Goal: Entertainment & Leisure: Browse casually

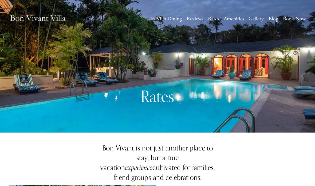
click at [258, 21] on link "Gallery" at bounding box center [256, 19] width 15 height 10
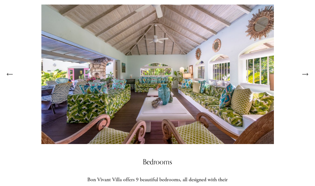
scroll to position [418, 0]
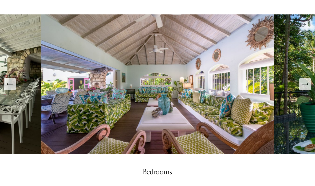
click at [306, 84] on icon "Next Slide" at bounding box center [305, 84] width 6 height 0
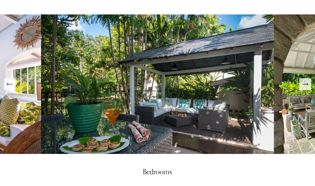
click at [303, 88] on icon "Next Slide" at bounding box center [305, 83] width 7 height 7
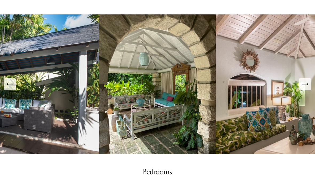
click at [305, 88] on icon "Next Slide" at bounding box center [305, 83] width 7 height 7
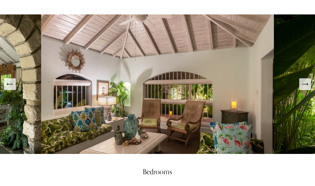
click at [304, 88] on icon "Next Slide" at bounding box center [305, 83] width 7 height 7
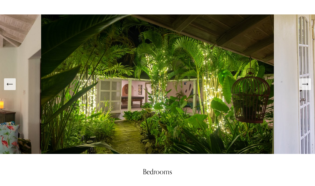
click at [307, 88] on icon "Next Slide" at bounding box center [305, 83] width 7 height 7
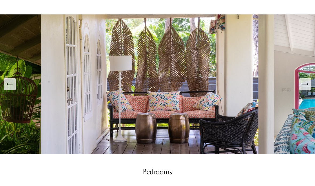
click at [306, 88] on icon "Next Slide" at bounding box center [305, 83] width 7 height 7
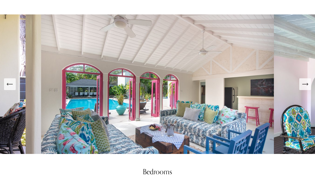
click at [305, 84] on icon "Next Slide" at bounding box center [305, 84] width 6 height 0
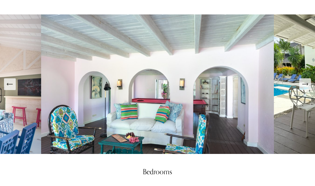
click at [306, 88] on icon "Next Slide" at bounding box center [305, 83] width 7 height 7
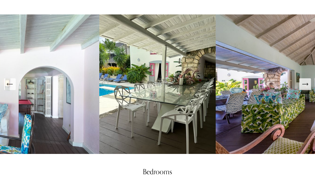
click at [305, 88] on icon "Next Slide" at bounding box center [305, 83] width 7 height 7
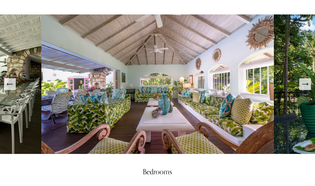
click at [306, 88] on icon "Next Slide" at bounding box center [305, 83] width 7 height 7
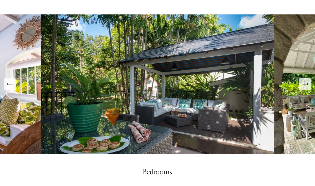
click at [306, 88] on icon "Next Slide" at bounding box center [305, 83] width 7 height 7
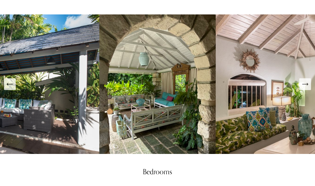
click at [306, 88] on icon "Next Slide" at bounding box center [305, 83] width 7 height 7
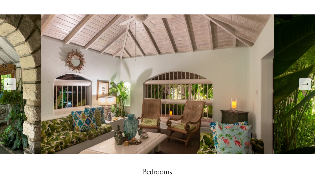
click at [305, 88] on icon "Next Slide" at bounding box center [305, 83] width 7 height 7
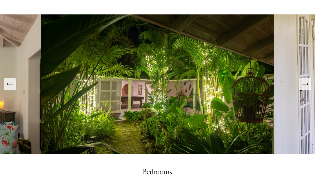
click at [310, 90] on button "Next Slide" at bounding box center [305, 84] width 12 height 12
